Goal: Transaction & Acquisition: Purchase product/service

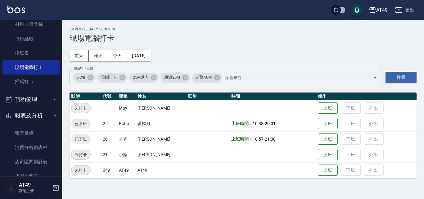
scroll to position [93, 0]
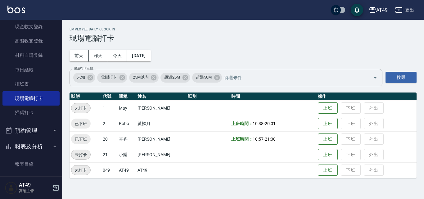
click at [44, 143] on button "報表及分析" at bounding box center [30, 146] width 57 height 16
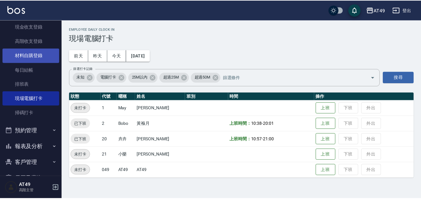
scroll to position [0, 0]
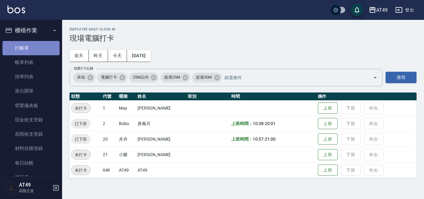
click at [38, 53] on link "打帳單" at bounding box center [30, 48] width 57 height 14
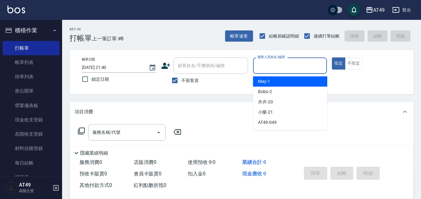
click at [266, 64] on input "服務人員姓名/編號" at bounding box center [290, 65] width 69 height 11
click at [267, 81] on span "May -1" at bounding box center [264, 81] width 12 height 7
type input "May-1"
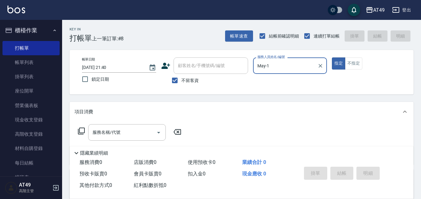
click at [80, 131] on icon at bounding box center [81, 131] width 7 height 7
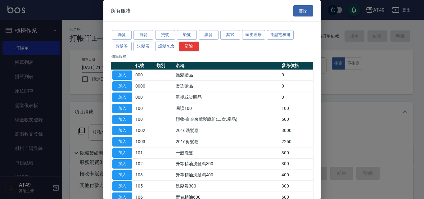
click at [350, 145] on div at bounding box center [212, 99] width 424 height 199
click at [301, 9] on button "關閉" at bounding box center [303, 10] width 20 height 11
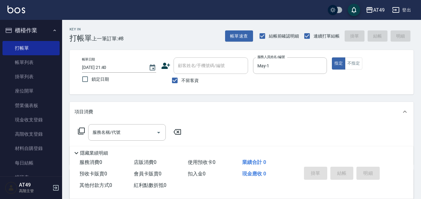
click at [80, 133] on icon at bounding box center [81, 131] width 7 height 7
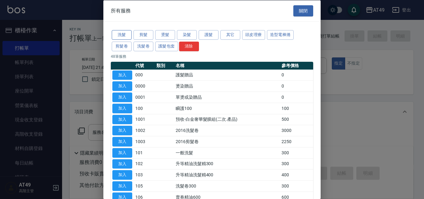
click at [124, 35] on button "洗髮" at bounding box center [122, 35] width 20 height 10
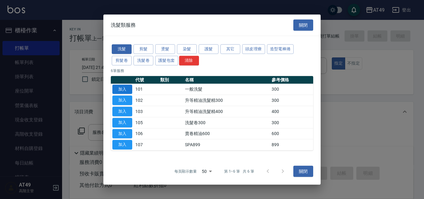
click at [130, 88] on button "加入" at bounding box center [122, 89] width 20 height 10
type input "一般洗髮(101)"
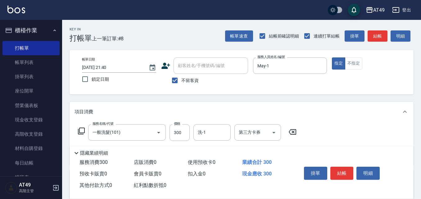
click at [80, 131] on icon at bounding box center [81, 131] width 7 height 7
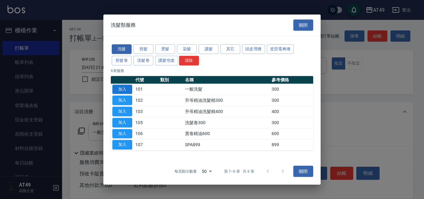
click at [125, 88] on button "加入" at bounding box center [122, 89] width 20 height 10
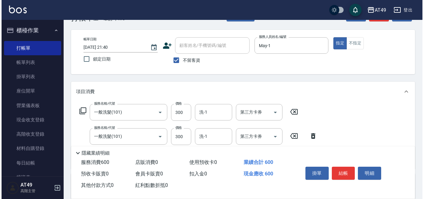
scroll to position [31, 0]
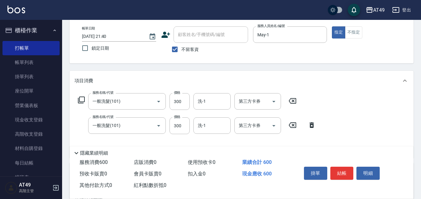
click at [313, 127] on icon at bounding box center [312, 125] width 4 height 6
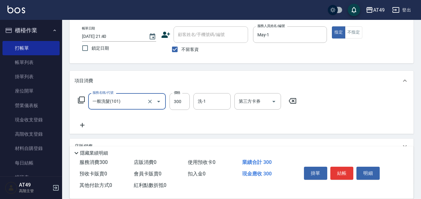
click at [82, 101] on icon at bounding box center [81, 99] width 7 height 7
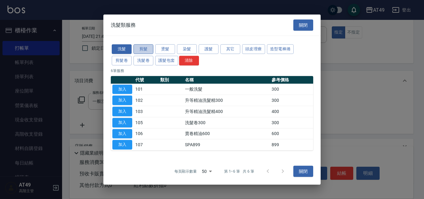
click at [146, 50] on button "剪髮" at bounding box center [144, 49] width 20 height 10
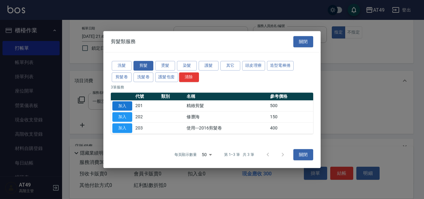
click at [124, 107] on button "加入" at bounding box center [122, 106] width 20 height 10
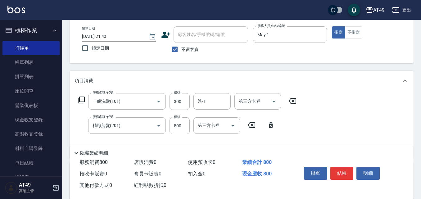
click at [81, 98] on icon at bounding box center [81, 99] width 7 height 7
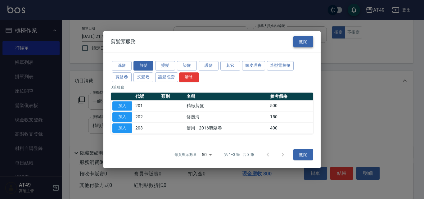
click at [301, 43] on button "關閉" at bounding box center [303, 41] width 20 height 11
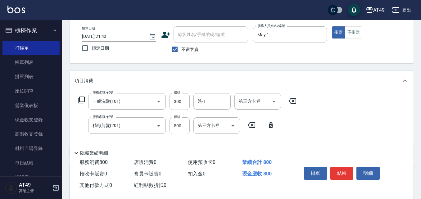
click at [270, 124] on icon at bounding box center [271, 125] width 4 height 6
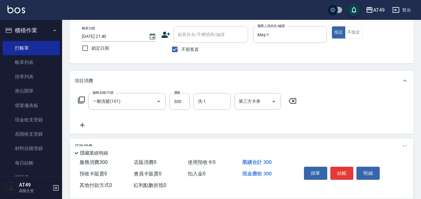
click at [82, 99] on icon at bounding box center [81, 99] width 7 height 7
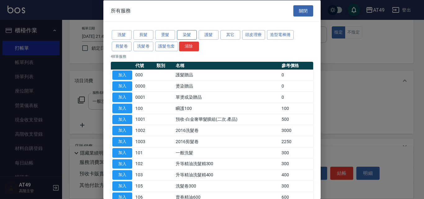
click at [184, 36] on button "染髮" at bounding box center [187, 35] width 20 height 10
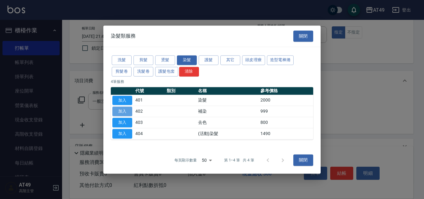
click at [119, 112] on button "加入" at bounding box center [122, 112] width 20 height 10
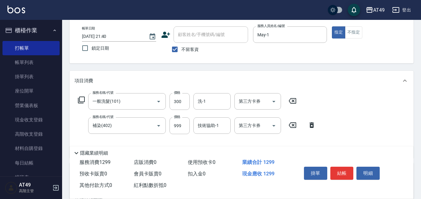
click at [82, 100] on icon at bounding box center [81, 99] width 7 height 7
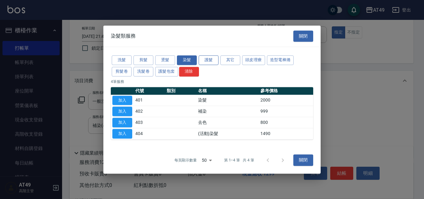
click at [215, 63] on button "護髮" at bounding box center [209, 60] width 20 height 10
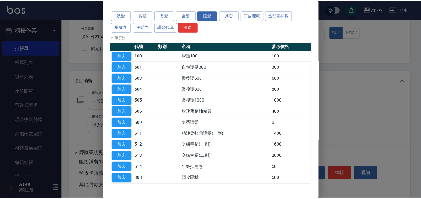
scroll to position [38, 0]
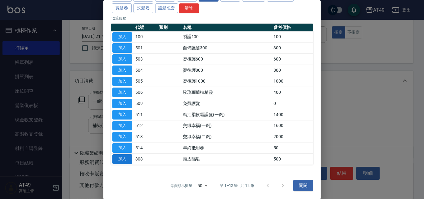
click at [118, 158] on button "加入" at bounding box center [122, 159] width 20 height 10
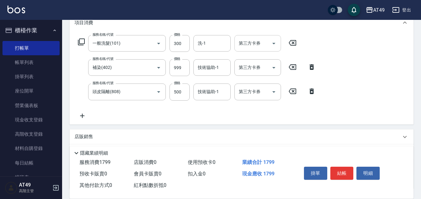
scroll to position [93, 0]
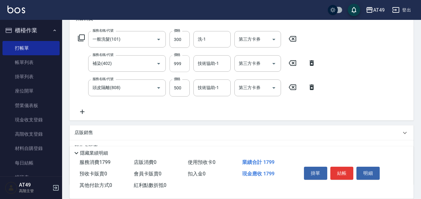
click at [174, 64] on input "999" at bounding box center [180, 63] width 20 height 17
type input "1750"
click at [212, 34] on input "洗-1" at bounding box center [212, 39] width 32 height 11
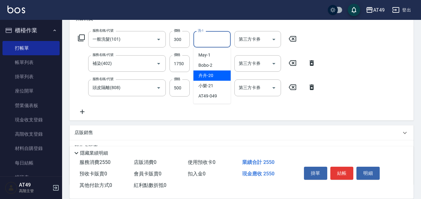
click at [216, 76] on div "卉卉 -20" at bounding box center [211, 75] width 37 height 10
type input "卉卉-20"
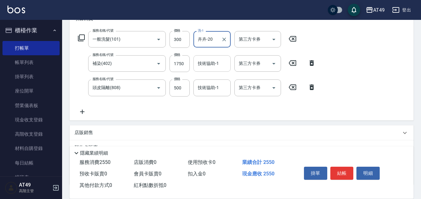
click at [212, 66] on div "技術協助-1 技術協助-1" at bounding box center [211, 63] width 37 height 16
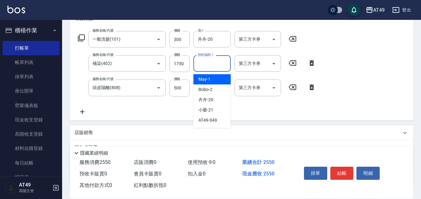
click at [214, 81] on div "May -1" at bounding box center [211, 79] width 37 height 10
type input "May-1"
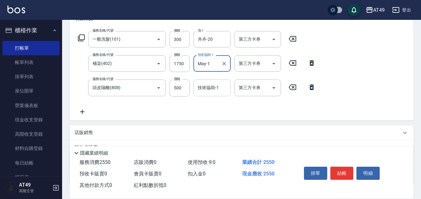
click at [202, 92] on input "技術協助-1" at bounding box center [212, 87] width 32 height 11
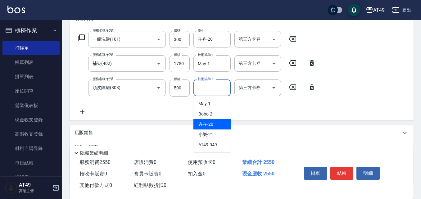
click at [220, 121] on div "卉卉 -20" at bounding box center [211, 124] width 37 height 10
type input "卉卉-20"
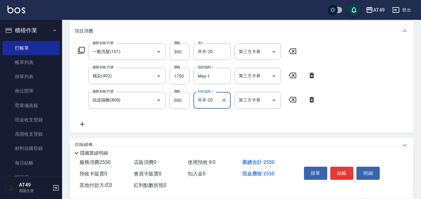
scroll to position [0, 0]
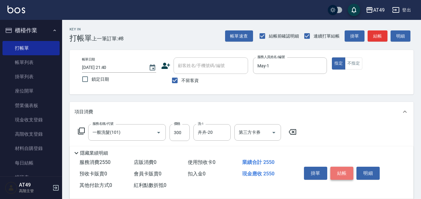
click at [341, 174] on button "結帳" at bounding box center [341, 173] width 23 height 13
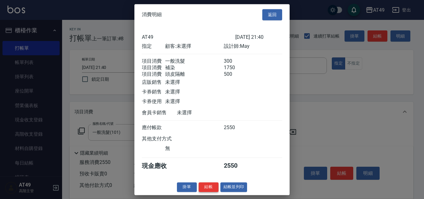
click at [209, 192] on button "結帳" at bounding box center [209, 187] width 20 height 10
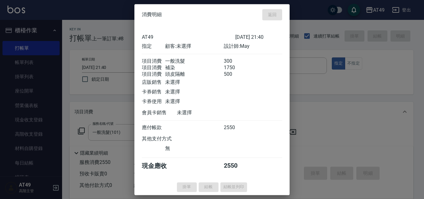
type input "2025/09/18 22:06"
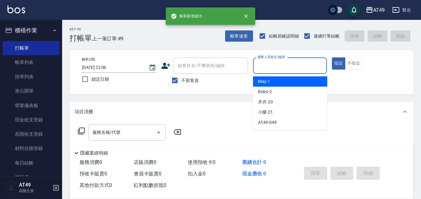
click at [269, 62] on input "服務人員姓名/編號" at bounding box center [290, 65] width 69 height 11
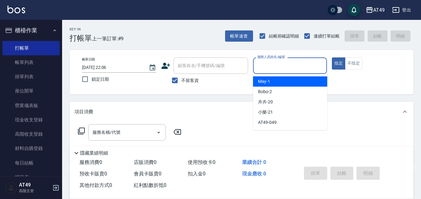
click at [286, 81] on div "May -1" at bounding box center [290, 81] width 74 height 10
type input "May-1"
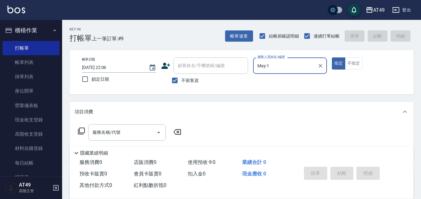
click at [83, 130] on icon at bounding box center [81, 130] width 7 height 7
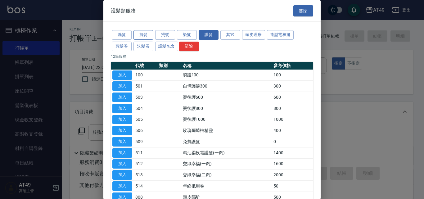
click at [143, 34] on button "剪髮" at bounding box center [144, 35] width 20 height 10
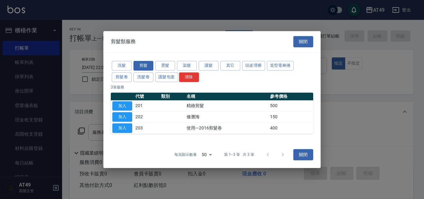
click at [123, 103] on button "加入" at bounding box center [122, 106] width 20 height 10
type input "精緻剪髮(201)"
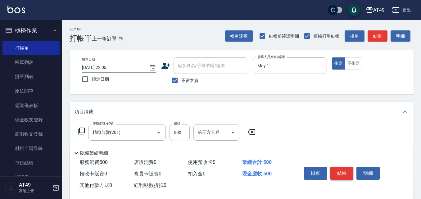
click at [343, 172] on button "結帳" at bounding box center [341, 173] width 23 height 13
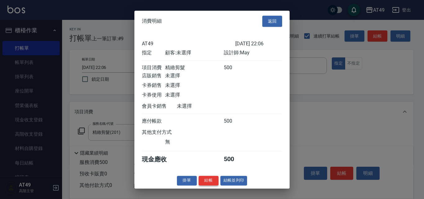
click at [211, 185] on button "結帳" at bounding box center [209, 181] width 20 height 10
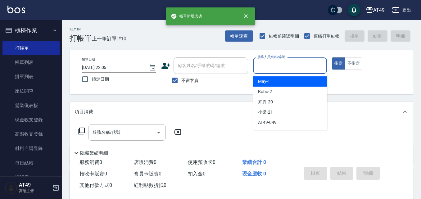
click at [264, 69] on input "服務人員姓名/編號" at bounding box center [290, 65] width 69 height 11
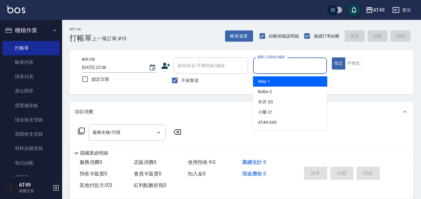
click at [274, 78] on div "May -1" at bounding box center [290, 81] width 74 height 10
type input "May-1"
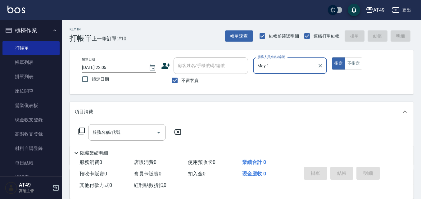
click at [84, 132] on icon at bounding box center [81, 130] width 7 height 7
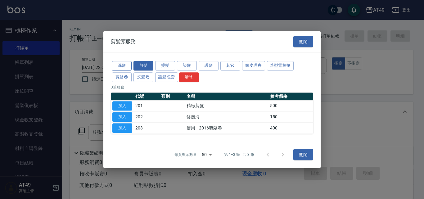
click at [125, 64] on button "洗髮" at bounding box center [122, 66] width 20 height 10
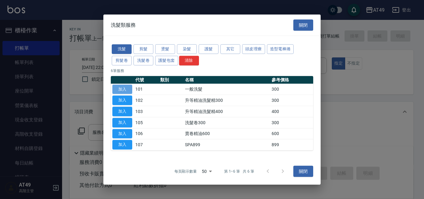
click at [126, 88] on button "加入" at bounding box center [122, 89] width 20 height 10
type input "一般洗髮(101)"
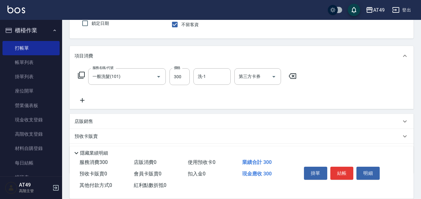
scroll to position [62, 0]
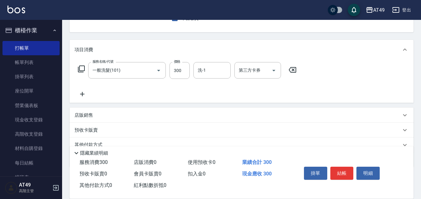
click at [82, 70] on icon at bounding box center [81, 68] width 7 height 7
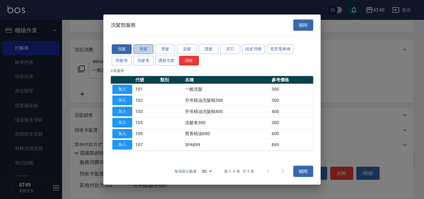
click at [146, 50] on button "剪髮" at bounding box center [144, 49] width 20 height 10
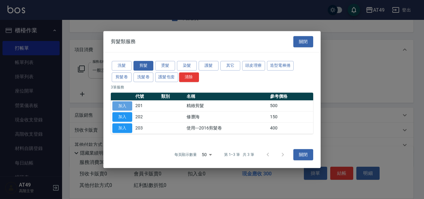
click at [129, 104] on button "加入" at bounding box center [122, 106] width 20 height 10
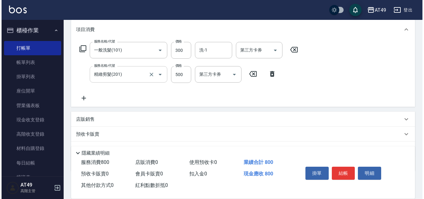
scroll to position [93, 0]
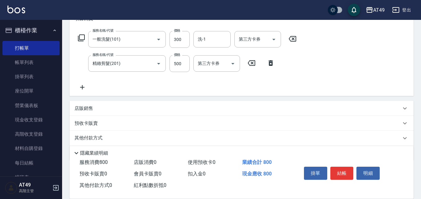
click at [80, 36] on icon at bounding box center [81, 37] width 7 height 7
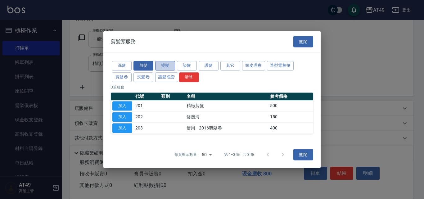
click at [158, 65] on button "燙髮" at bounding box center [165, 66] width 20 height 10
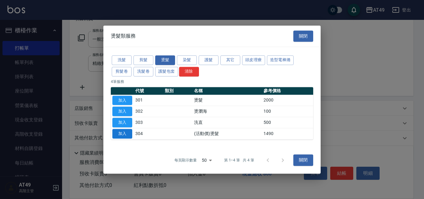
click at [124, 136] on button "加入" at bounding box center [122, 134] width 20 height 10
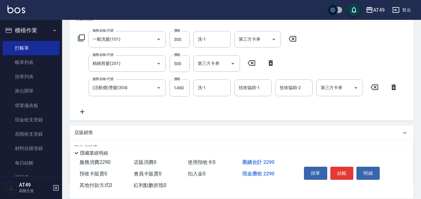
click at [82, 37] on icon at bounding box center [81, 37] width 7 height 7
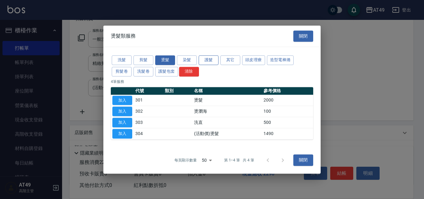
click at [206, 61] on button "護髮" at bounding box center [209, 60] width 20 height 10
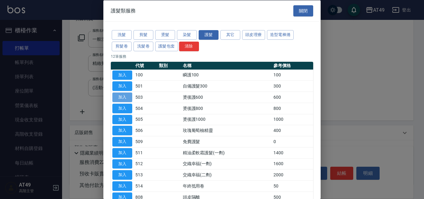
click at [122, 98] on button "加入" at bounding box center [122, 98] width 20 height 10
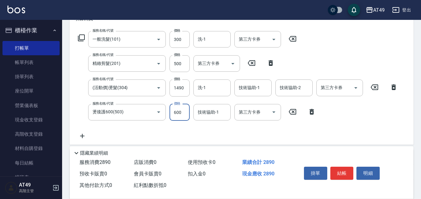
click at [174, 113] on input "600" at bounding box center [180, 112] width 20 height 17
type input "500"
click at [206, 43] on input "洗-1" at bounding box center [212, 39] width 32 height 11
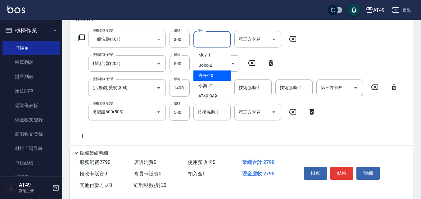
click at [215, 73] on div "卉卉 -20" at bounding box center [211, 75] width 37 height 10
type input "卉卉-20"
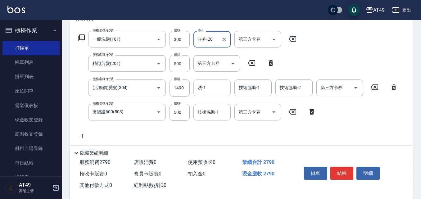
click at [206, 84] on input "洗-1" at bounding box center [212, 87] width 32 height 11
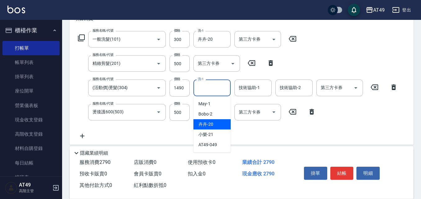
click at [222, 123] on div "卉卉 -20" at bounding box center [211, 124] width 37 height 10
type input "卉卉-20"
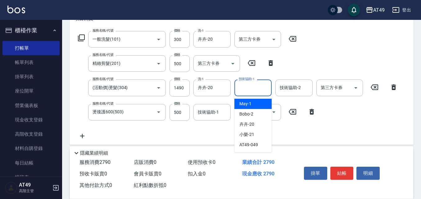
click at [257, 88] on div "技術協助-1 技術協助-1" at bounding box center [252, 87] width 37 height 16
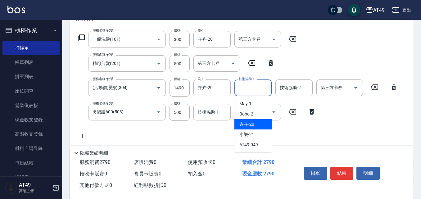
click at [257, 124] on div "卉卉 -20" at bounding box center [252, 124] width 37 height 10
type input "卉卉-20"
click at [283, 95] on div "技術協助-2" at bounding box center [293, 87] width 37 height 16
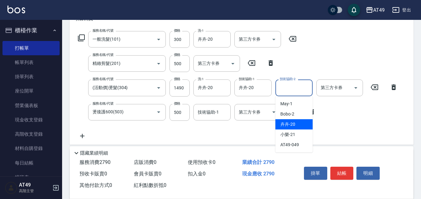
click at [302, 124] on div "卉卉 -20" at bounding box center [293, 124] width 37 height 10
type input "卉卉-20"
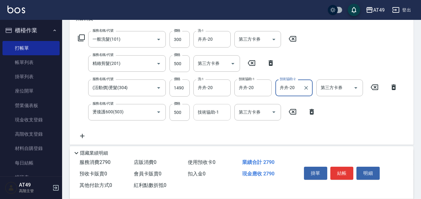
click at [205, 115] on div "技術協助-1 技術協助-1" at bounding box center [211, 112] width 37 height 16
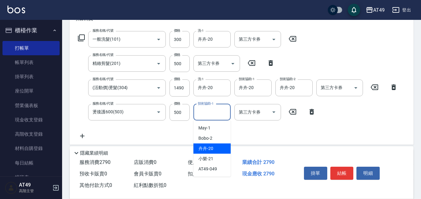
click at [218, 149] on div "卉卉 -20" at bounding box center [211, 148] width 37 height 10
type input "卉卉-20"
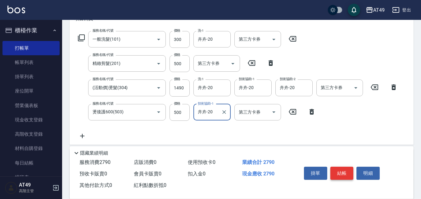
click at [350, 169] on button "結帳" at bounding box center [341, 173] width 23 height 13
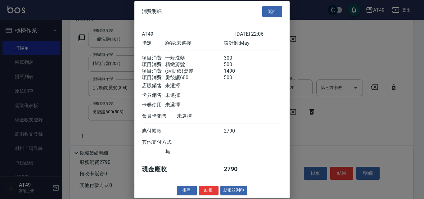
scroll to position [10, 0]
click at [211, 192] on button "結帳" at bounding box center [209, 191] width 20 height 10
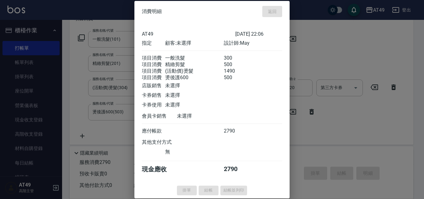
type input "2025/09/18 22:07"
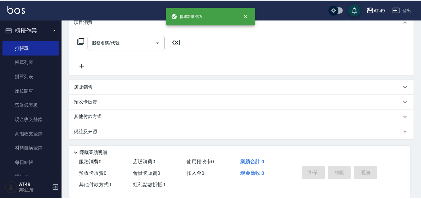
scroll to position [0, 0]
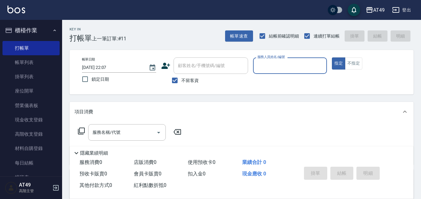
click at [270, 71] on div "服務人員姓名/編號" at bounding box center [290, 65] width 74 height 16
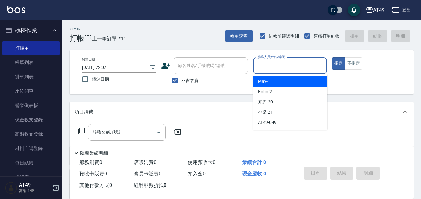
click at [278, 84] on div "May -1" at bounding box center [290, 81] width 74 height 10
type input "May-1"
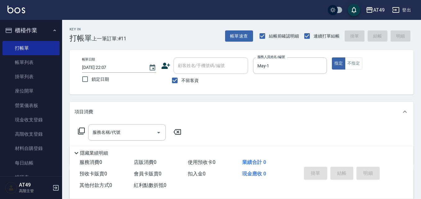
click at [83, 130] on icon at bounding box center [81, 130] width 7 height 7
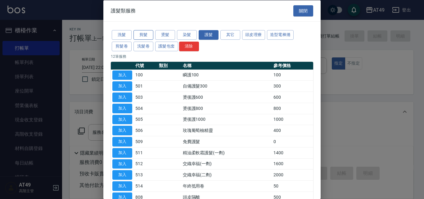
click at [147, 35] on button "剪髮" at bounding box center [144, 35] width 20 height 10
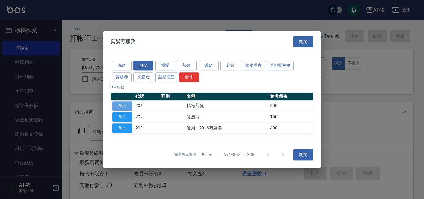
click at [130, 105] on button "加入" at bounding box center [122, 106] width 20 height 10
type input "精緻剪髮(201)"
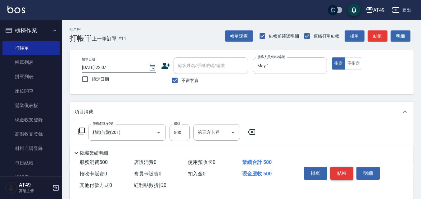
click at [344, 167] on button "結帳" at bounding box center [341, 173] width 23 height 13
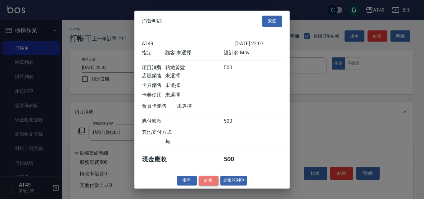
click at [209, 185] on button "結帳" at bounding box center [209, 181] width 20 height 10
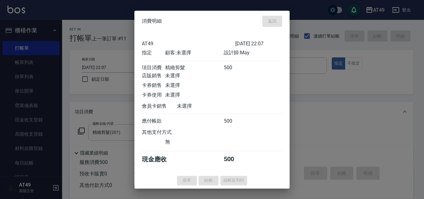
type input "2025/09/18 22:08"
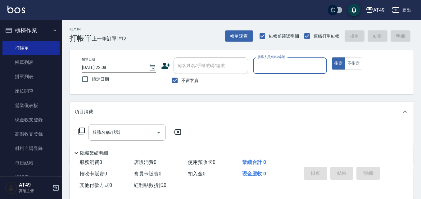
click at [266, 66] on input "服務人員姓名/編號" at bounding box center [290, 65] width 69 height 11
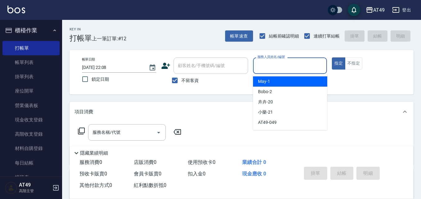
click at [281, 82] on div "May -1" at bounding box center [290, 81] width 74 height 10
type input "May-1"
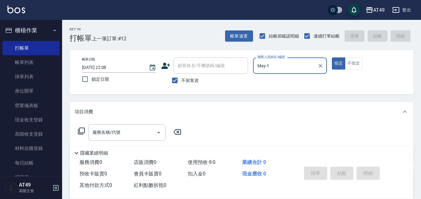
click at [81, 132] on icon at bounding box center [81, 130] width 7 height 7
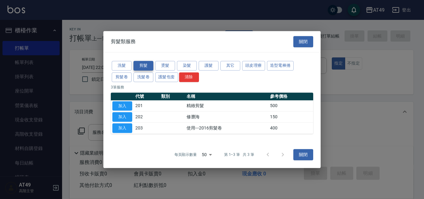
click at [142, 66] on button "剪髮" at bounding box center [144, 66] width 20 height 10
click at [123, 105] on button "加入" at bounding box center [122, 106] width 20 height 10
type input "精緻剪髮(201)"
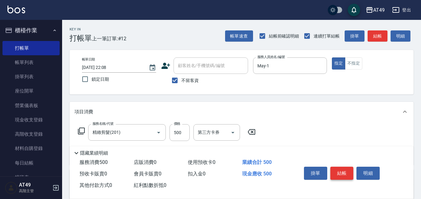
click at [338, 169] on button "結帳" at bounding box center [341, 173] width 23 height 13
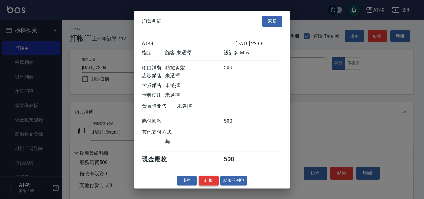
click at [205, 185] on button "結帳" at bounding box center [209, 181] width 20 height 10
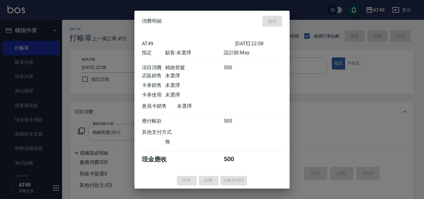
type input "2025/09/18 22:09"
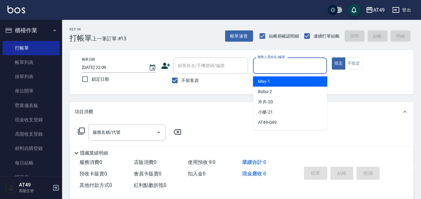
click at [265, 65] on input "服務人員姓名/編號" at bounding box center [290, 65] width 69 height 11
click at [279, 79] on div "May -1" at bounding box center [290, 81] width 74 height 10
type input "May-1"
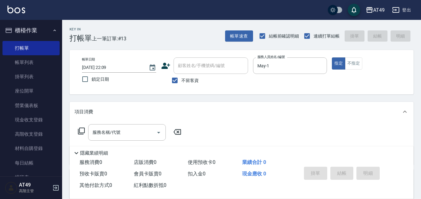
click at [81, 131] on icon at bounding box center [81, 130] width 7 height 7
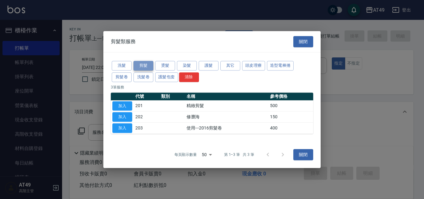
click at [140, 66] on button "剪髮" at bounding box center [144, 66] width 20 height 10
click at [120, 104] on button "加入" at bounding box center [122, 106] width 20 height 10
type input "精緻剪髮(201)"
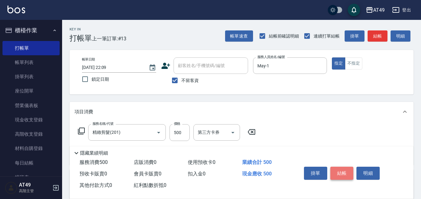
click at [339, 167] on button "結帳" at bounding box center [341, 173] width 23 height 13
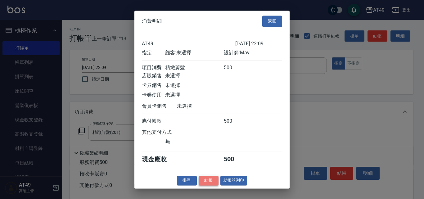
click at [210, 185] on button "結帳" at bounding box center [209, 181] width 20 height 10
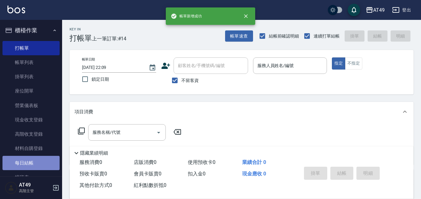
click at [34, 165] on link "每日結帳" at bounding box center [30, 163] width 57 height 14
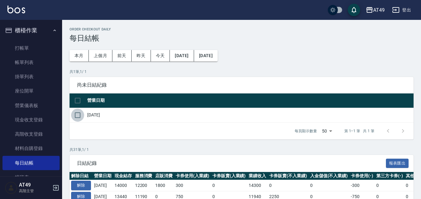
click at [80, 117] on input "checkbox" at bounding box center [77, 115] width 13 height 13
checkbox input "true"
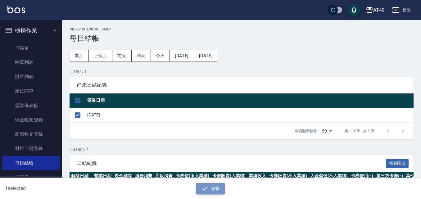
click at [220, 188] on button "結帳" at bounding box center [210, 188] width 29 height 11
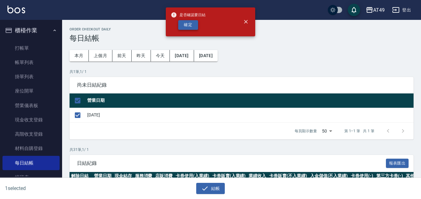
click at [192, 24] on button "確定" at bounding box center [188, 25] width 20 height 10
checkbox input "false"
